Goal: Information Seeking & Learning: Learn about a topic

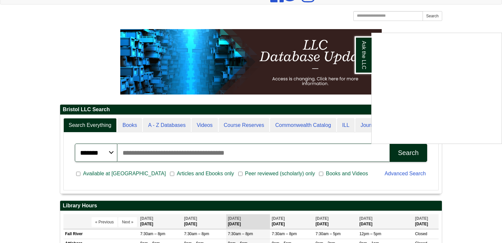
scroll to position [78, 0]
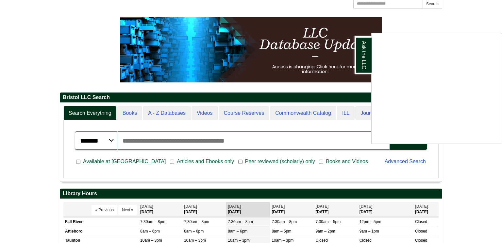
click at [268, 135] on div "Ask the LLC" at bounding box center [251, 121] width 502 height 243
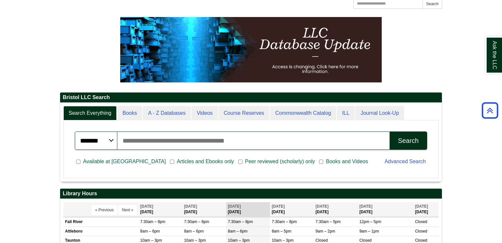
click at [212, 139] on input "Search articles, books, journals & more" at bounding box center [253, 140] width 272 height 18
type input "**********"
click at [402, 141] on div "Search" at bounding box center [408, 141] width 21 height 8
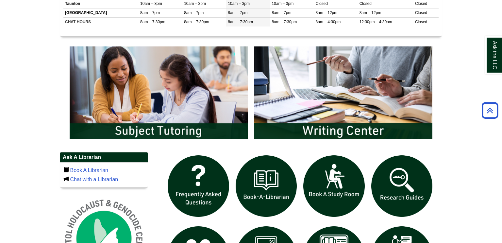
scroll to position [0, 0]
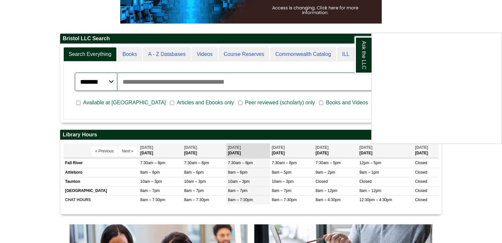
scroll to position [137, 0]
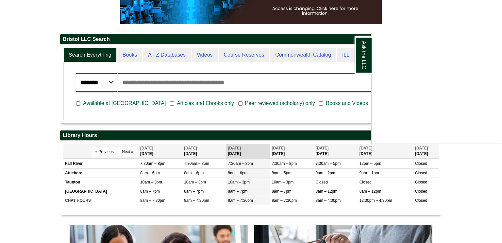
click at [240, 82] on div "Ask the LLC" at bounding box center [251, 121] width 502 height 243
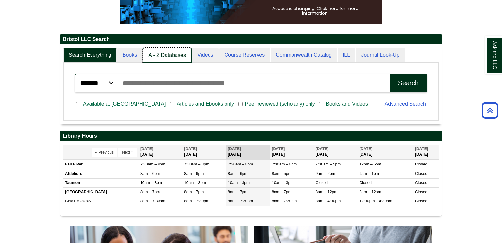
scroll to position [3, 3]
click at [162, 55] on link "A - Z Databases" at bounding box center [167, 55] width 49 height 15
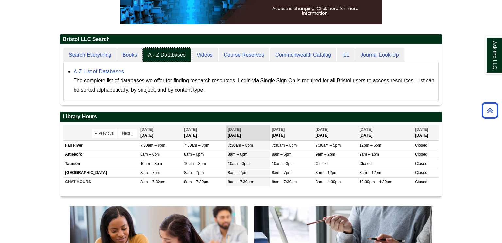
scroll to position [60, 382]
click at [236, 87] on div "The complete list of databases we offer for finding research resources. Login v…" at bounding box center [255, 85] width 362 height 18
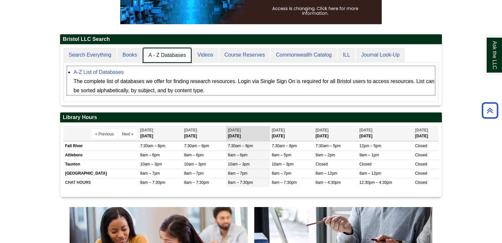
scroll to position [61, 382]
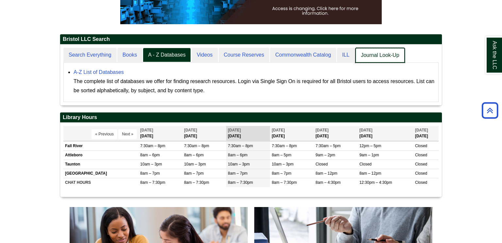
click at [377, 50] on link "Journal Look-Up" at bounding box center [380, 55] width 49 height 15
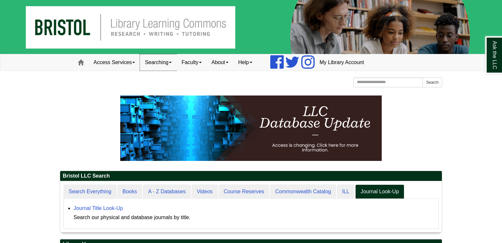
click at [165, 61] on link "Searching" at bounding box center [158, 62] width 37 height 16
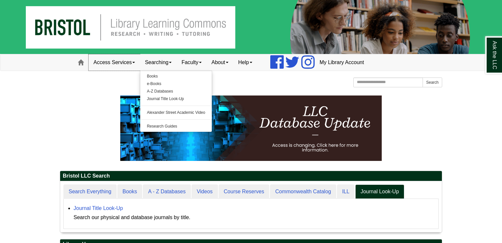
click at [130, 61] on link "Access Services" at bounding box center [114, 62] width 51 height 16
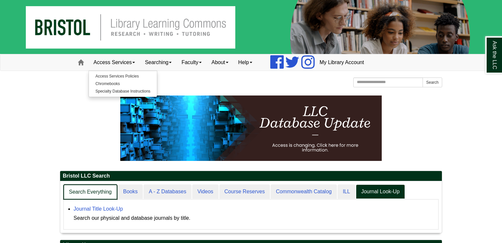
click at [103, 192] on link "Search Everything" at bounding box center [90, 191] width 54 height 15
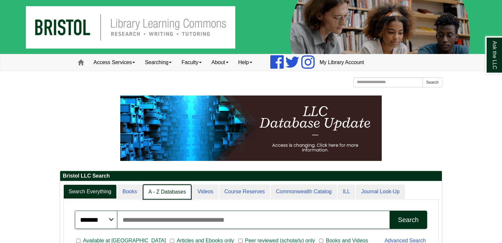
click at [157, 192] on link "A - Z Databases" at bounding box center [167, 191] width 49 height 15
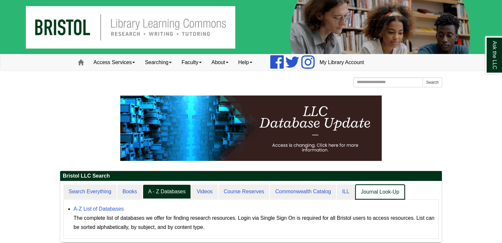
click at [397, 193] on link "Journal Look-Up" at bounding box center [380, 191] width 49 height 15
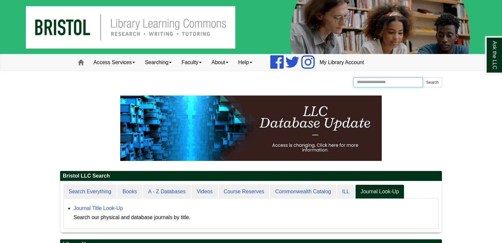
click at [381, 82] on input "Search the Website" at bounding box center [389, 83] width 70 height 10
click at [159, 61] on link "Searching" at bounding box center [158, 62] width 37 height 16
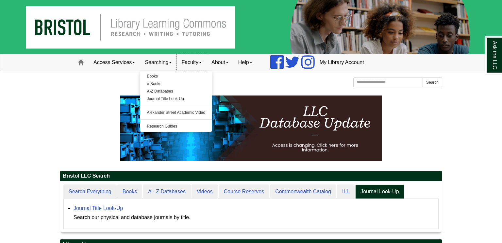
click at [196, 61] on link "Faculty" at bounding box center [192, 62] width 30 height 16
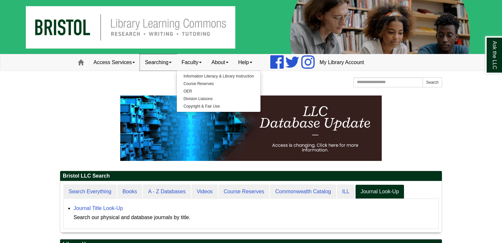
click at [159, 62] on link "Searching" at bounding box center [158, 62] width 37 height 16
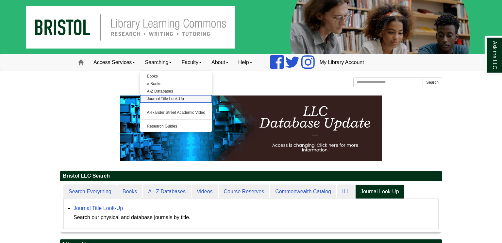
click at [179, 99] on link "Journal Title Look-Up" at bounding box center [176, 99] width 72 height 8
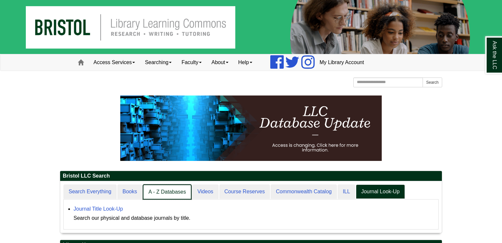
scroll to position [51, 382]
click at [170, 193] on link "A - Z Databases" at bounding box center [167, 191] width 49 height 15
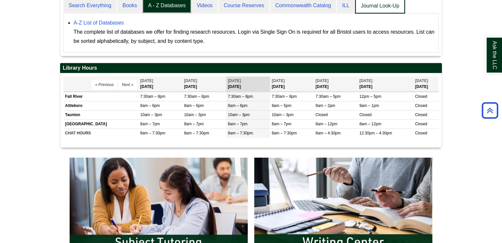
scroll to position [3, 3]
click at [385, 6] on link "Journal Look-Up" at bounding box center [380, 5] width 49 height 15
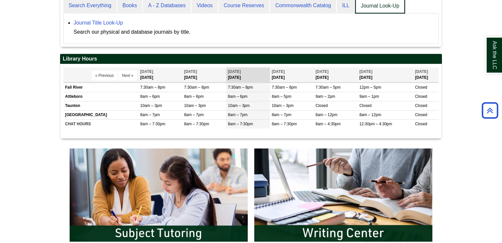
click at [385, 6] on link "Journal Look-Up" at bounding box center [380, 5] width 49 height 15
click at [251, 7] on link "Course Reserves" at bounding box center [245, 5] width 52 height 15
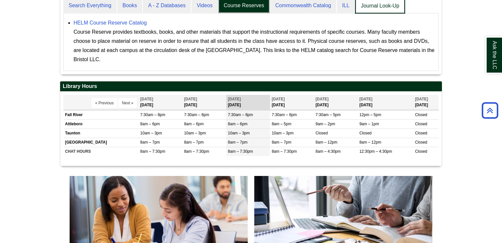
scroll to position [3, 3]
click at [379, 3] on link "Journal Look-Up" at bounding box center [380, 5] width 49 height 15
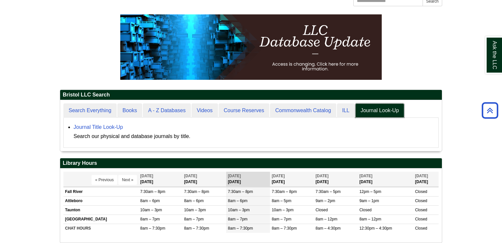
scroll to position [0, 0]
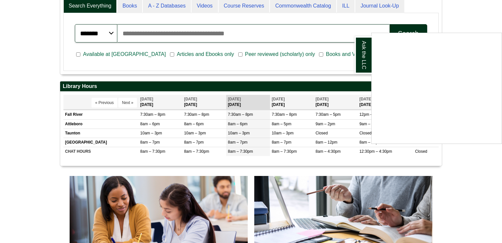
scroll to position [190, 0]
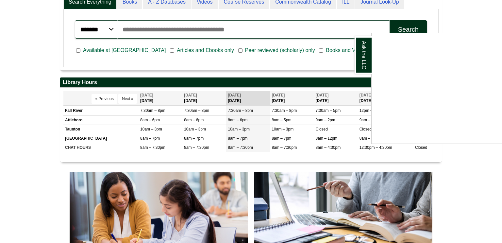
click at [204, 31] on div "Ask the LLC" at bounding box center [251, 121] width 502 height 243
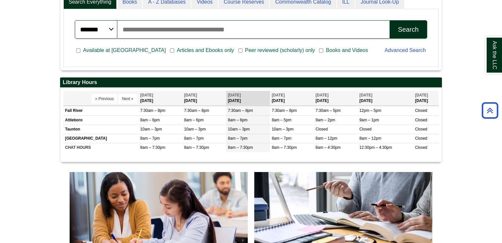
click at [169, 31] on input "Search articles, books, journals & more" at bounding box center [253, 29] width 272 height 18
click at [256, 50] on span "Peer reviewed (scholarly) only" at bounding box center [280, 50] width 75 height 8
click at [244, 51] on span "Peer reviewed (scholarly) only" at bounding box center [280, 50] width 75 height 8
click at [254, 49] on span "Peer reviewed (scholarly) only" at bounding box center [280, 50] width 75 height 8
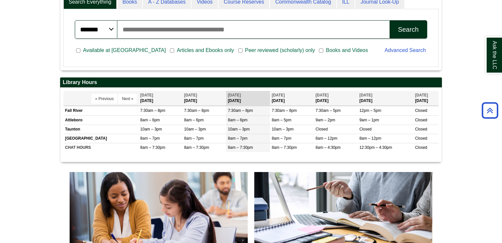
click at [243, 49] on span "Peer reviewed (scholarly) only" at bounding box center [280, 50] width 75 height 8
drag, startPoint x: 217, startPoint y: 49, endPoint x: 306, endPoint y: 57, distance: 90.0
click at [306, 57] on div "Available at Bristol Articles and Ebooks only Peer reviewed (scholarly) only Bo…" at bounding box center [226, 51] width 310 height 17
click at [250, 49] on span "Peer reviewed (scholarly) only" at bounding box center [280, 50] width 75 height 8
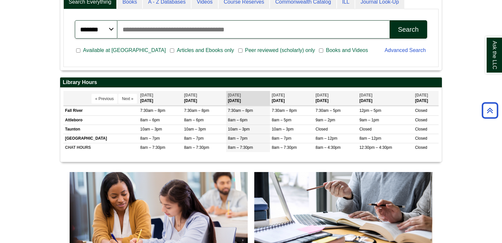
click at [248, 30] on input "Search articles, books, journals & more" at bounding box center [253, 29] width 272 height 18
click at [407, 50] on link "Advanced Search" at bounding box center [405, 50] width 41 height 6
